Goal: Task Accomplishment & Management: Manage account settings

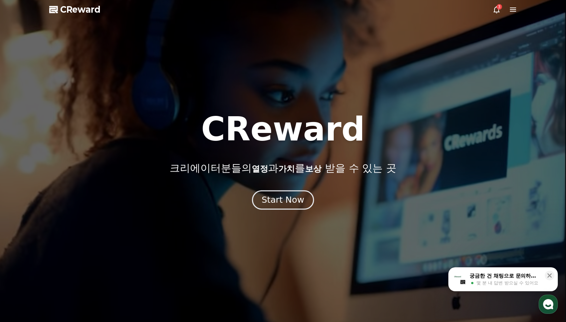
click at [285, 200] on div "Start Now" at bounding box center [283, 200] width 42 height 12
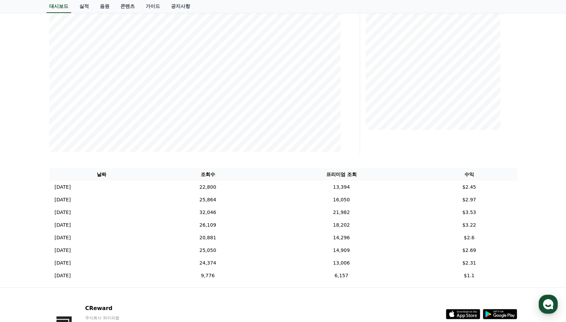
scroll to position [101, 0]
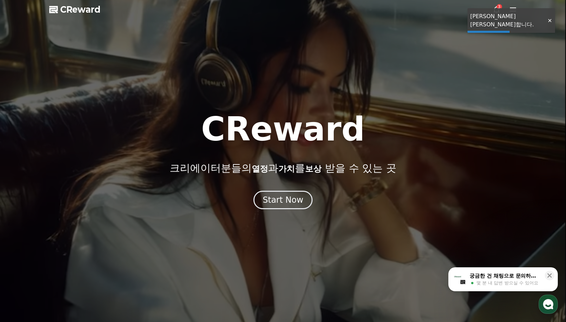
click at [504, 20] on div at bounding box center [283, 161] width 566 height 322
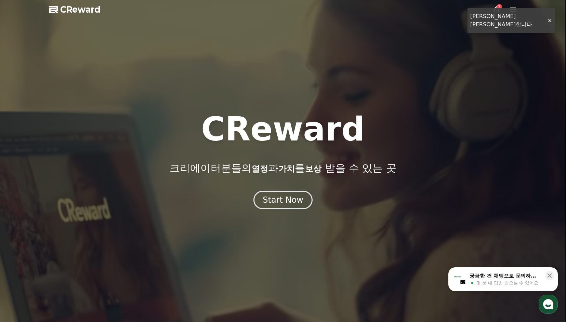
click at [499, 9] on div "3" at bounding box center [499, 6] width 5 height 5
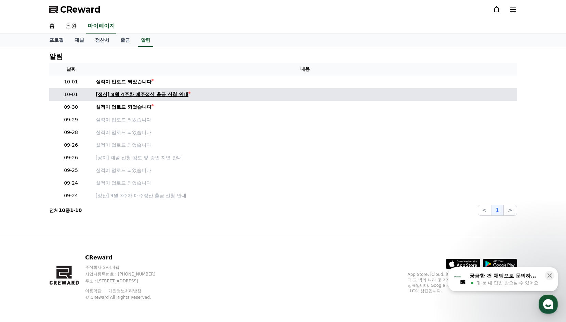
click at [186, 96] on div "[정산] 9월 4주차 매주정산 출금 신청 안내" at bounding box center [142, 94] width 93 height 7
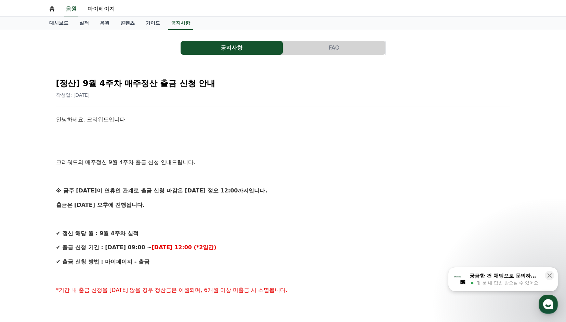
scroll to position [103, 0]
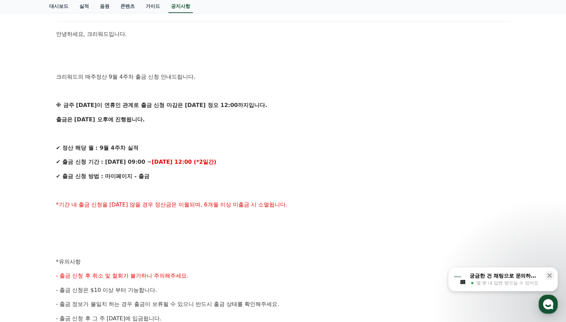
click at [261, 108] on p "※ 금주 금요일이 연휴인 관계로 출금 신청 마감은 10/2(목) 정오 12:00까지입니다." at bounding box center [283, 105] width 455 height 9
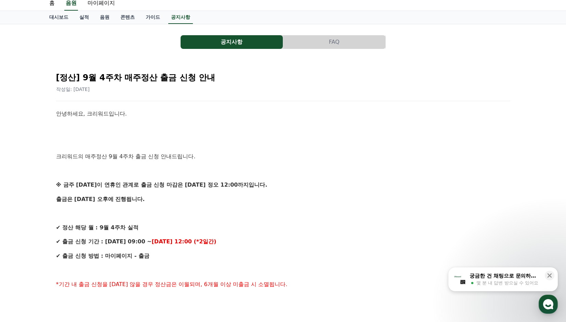
scroll to position [0, 0]
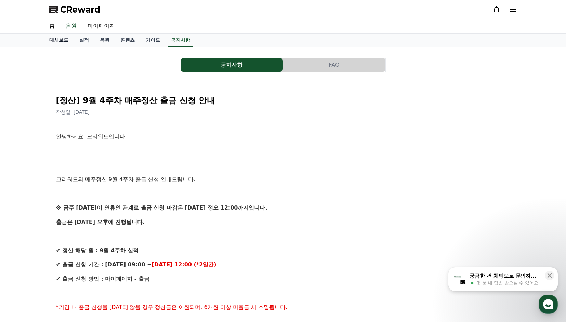
click at [51, 28] on link "홈" at bounding box center [52, 26] width 16 height 14
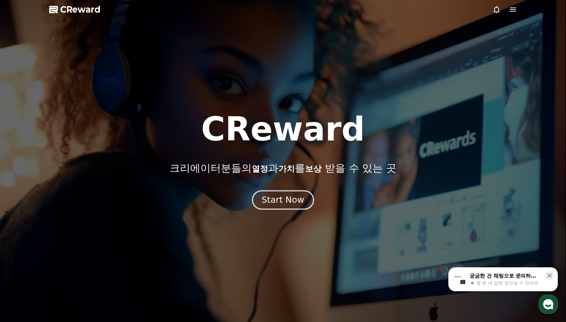
click at [286, 203] on div "Start Now" at bounding box center [283, 200] width 42 height 12
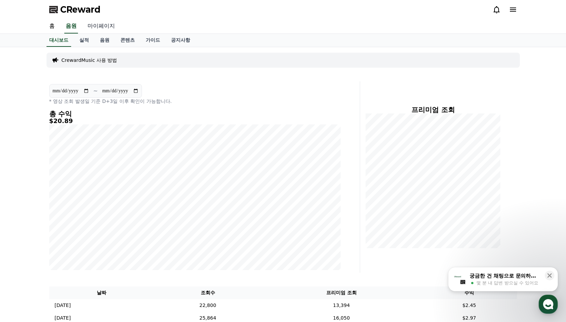
click at [107, 27] on link "마이페이지" at bounding box center [101, 26] width 38 height 14
select select "**********"
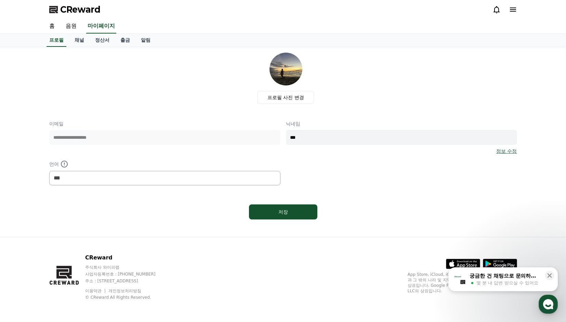
drag, startPoint x: 128, startPoint y: 40, endPoint x: 134, endPoint y: 40, distance: 6.5
click at [128, 40] on link "출금" at bounding box center [125, 40] width 21 height 13
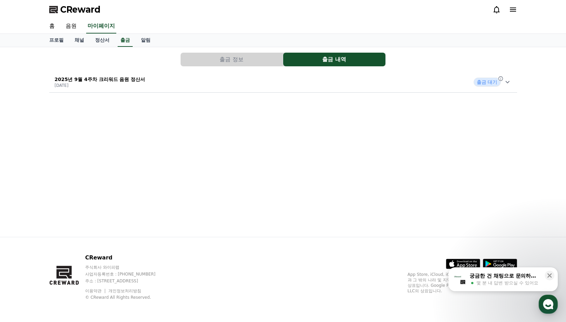
click at [489, 87] on div "2025년 9월 4주차 크리워드 음원 정산서 2025-10-01 출금 대기" at bounding box center [283, 82] width 468 height 18
click at [233, 55] on button "출금 정보" at bounding box center [232, 60] width 102 height 14
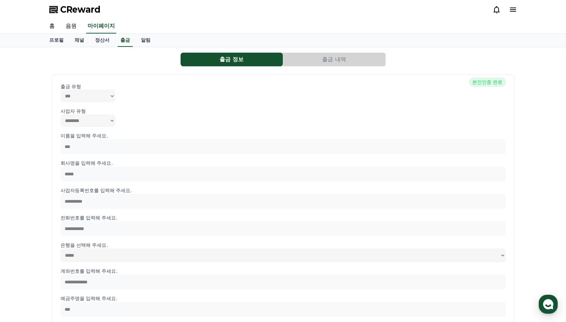
click at [317, 53] on button "출금 내역" at bounding box center [334, 60] width 102 height 14
